Goal: Use online tool/utility: Utilize a website feature to perform a specific function

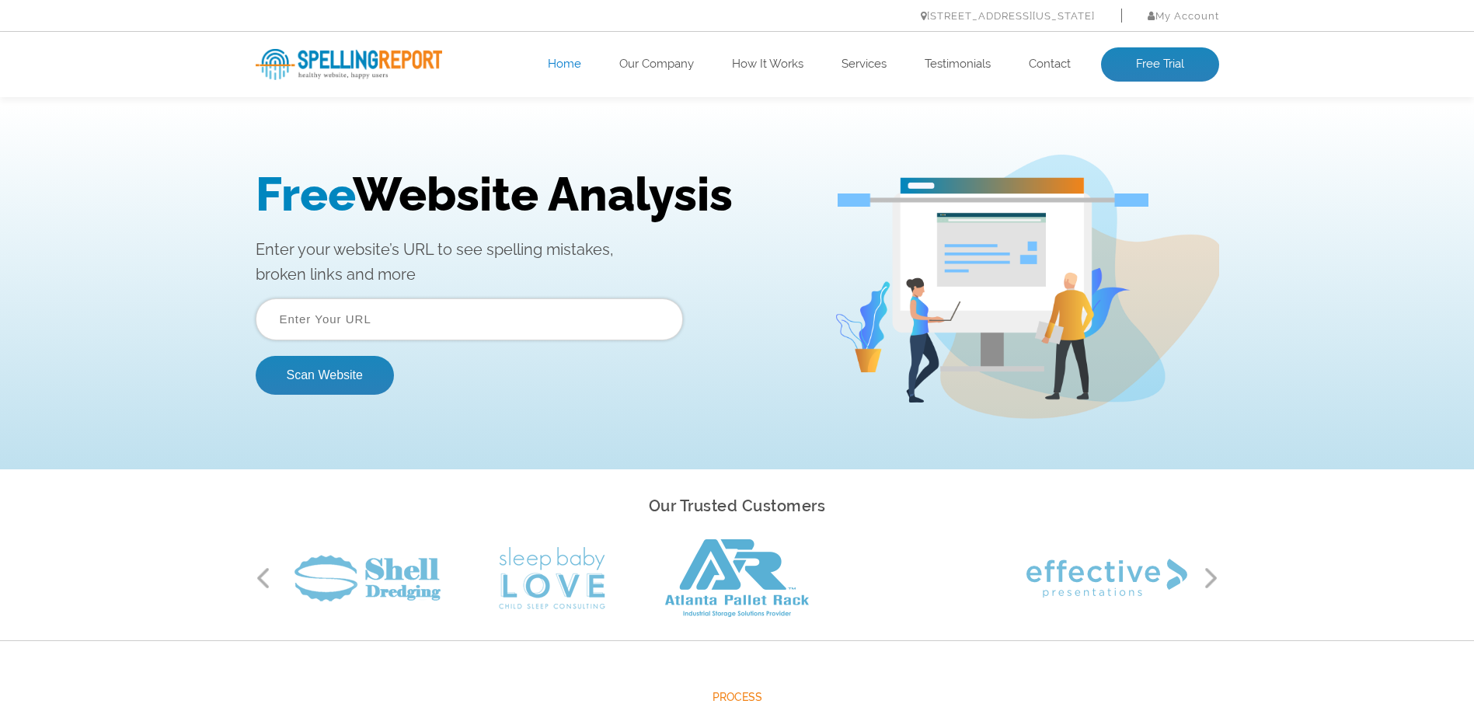
paste input "[URL][DOMAIN_NAME]"
type input "[URL][DOMAIN_NAME]"
click at [308, 371] on button "Scan Website" at bounding box center [325, 375] width 138 height 39
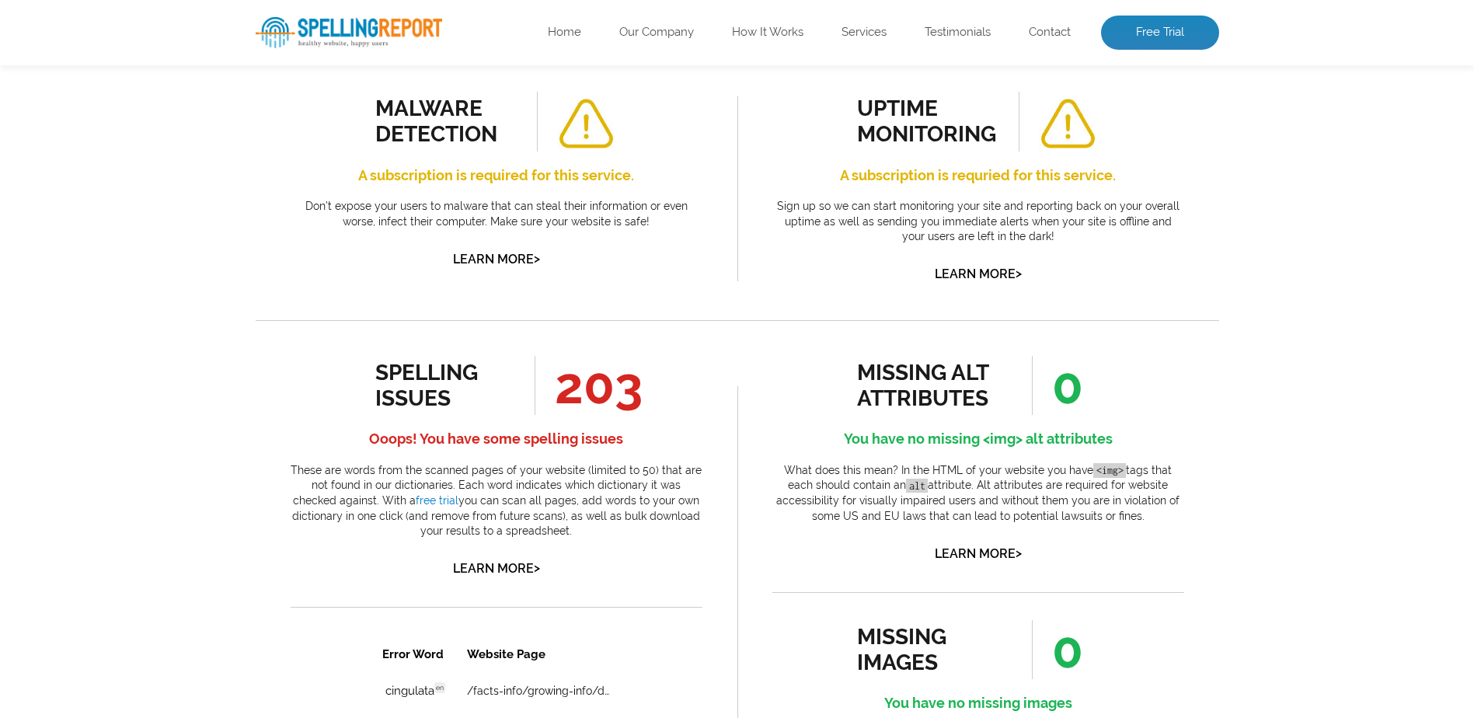
scroll to position [622, 0]
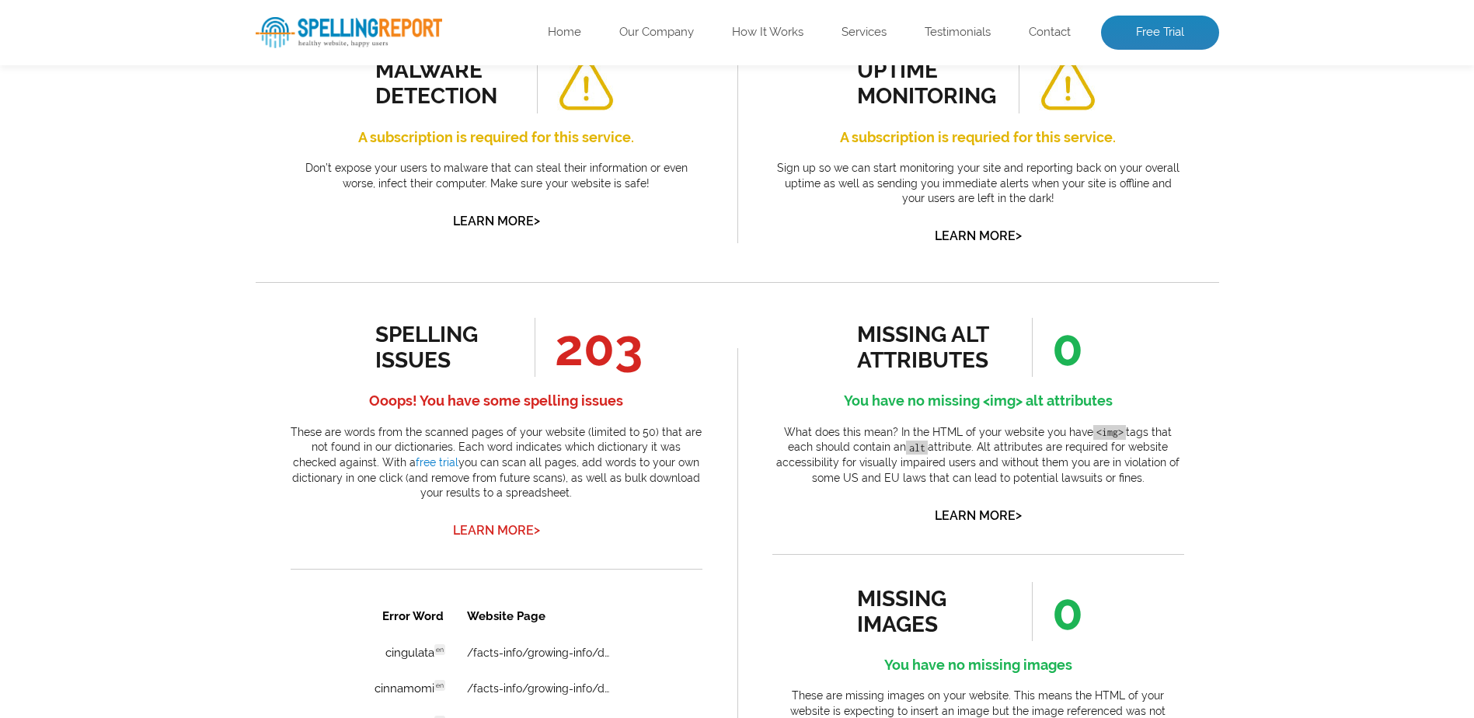
click at [521, 528] on link "Learn More >" at bounding box center [496, 530] width 87 height 15
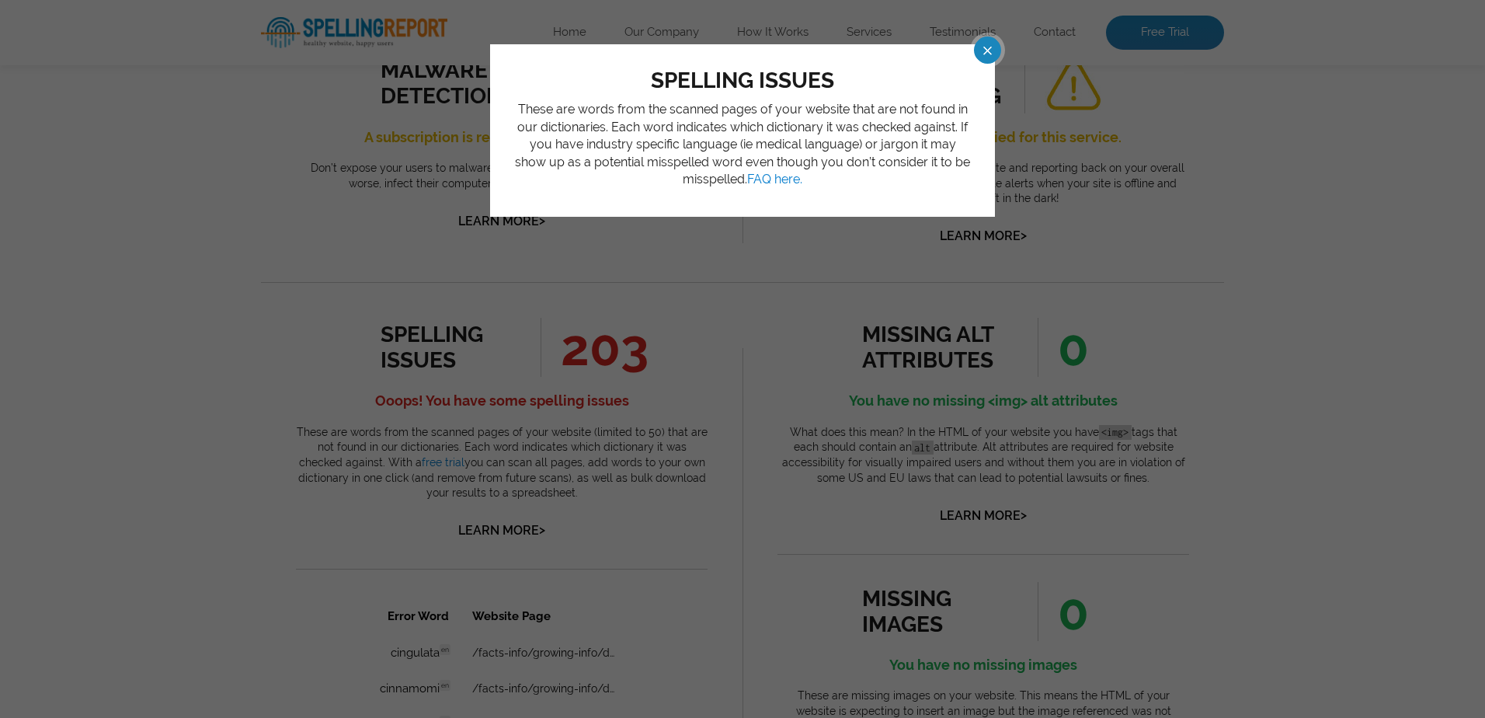
click at [987, 56] on span at bounding box center [973, 50] width 27 height 27
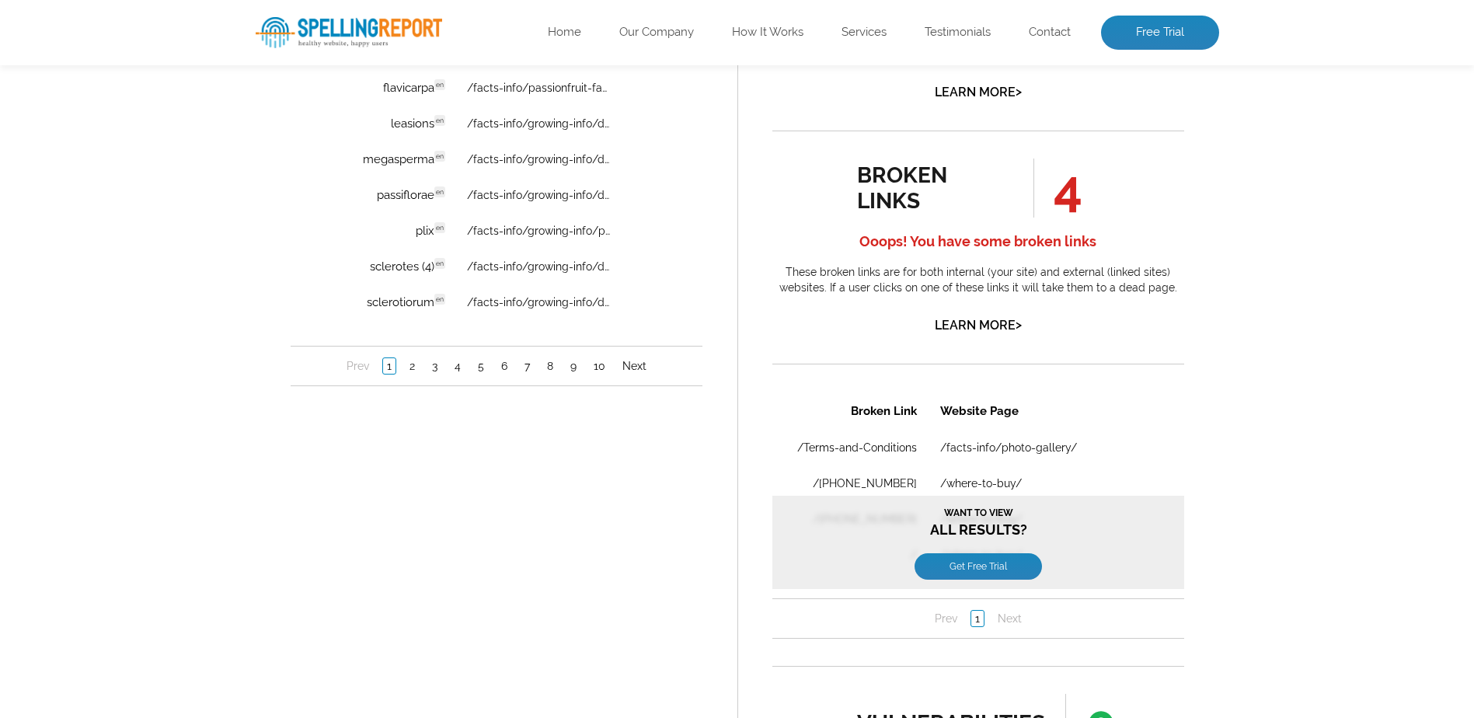
scroll to position [1321, 0]
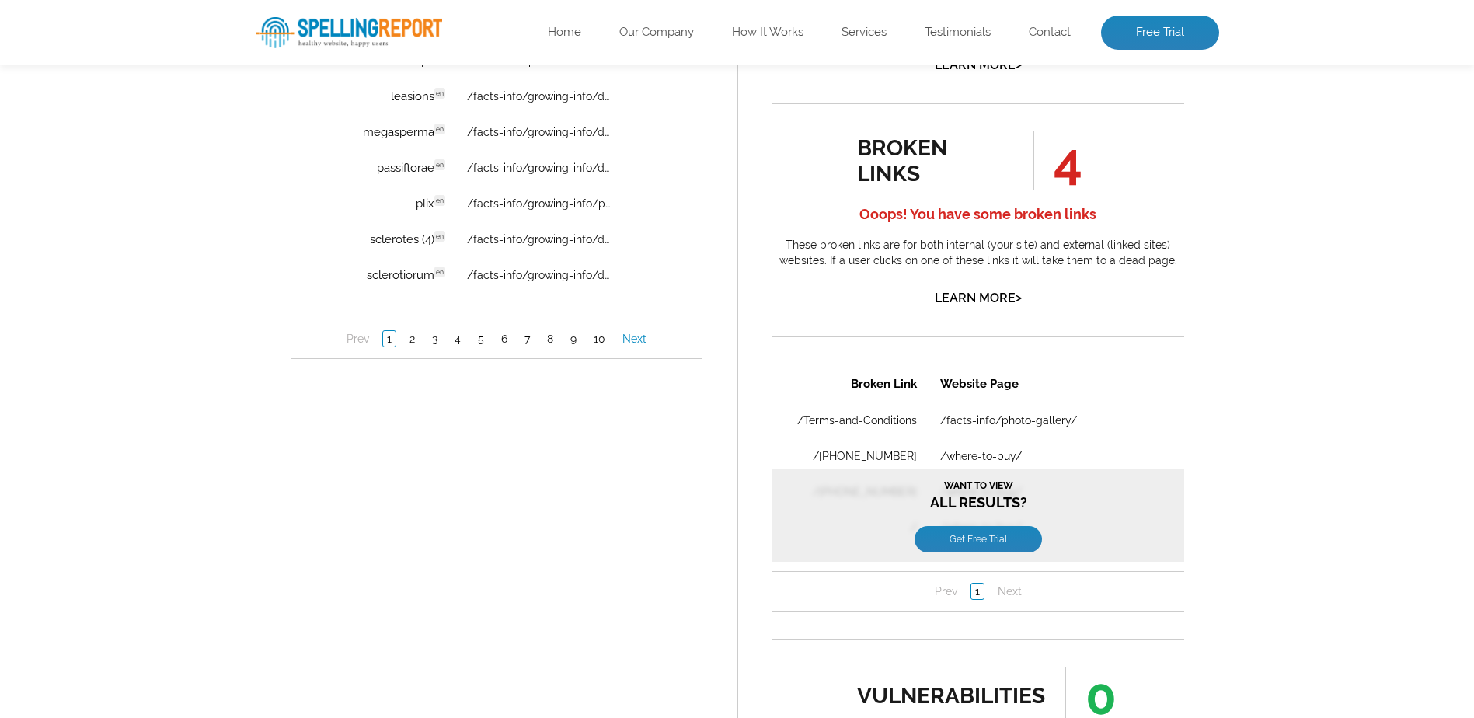
click at [644, 333] on link "Next" at bounding box center [634, 340] width 32 height 16
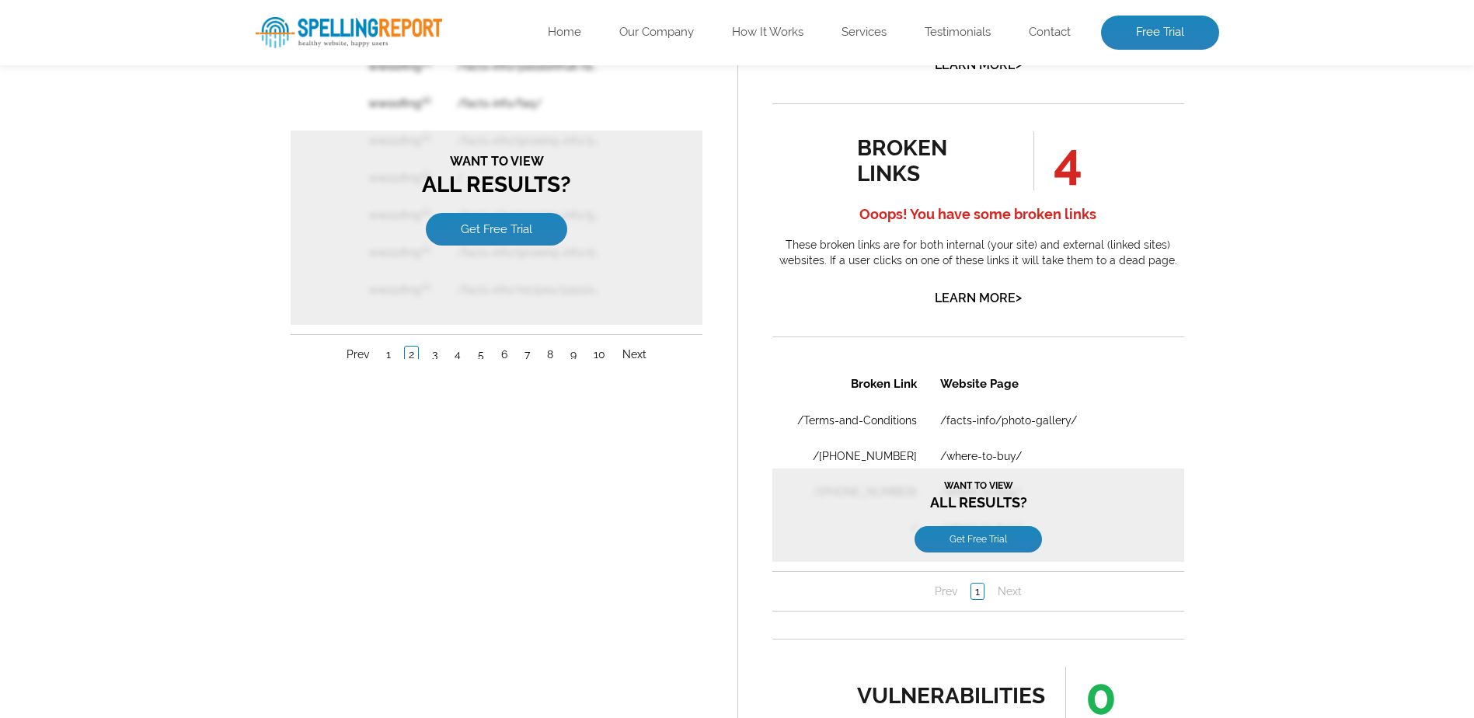
scroll to position [0, 0]
